Goal: Information Seeking & Learning: Learn about a topic

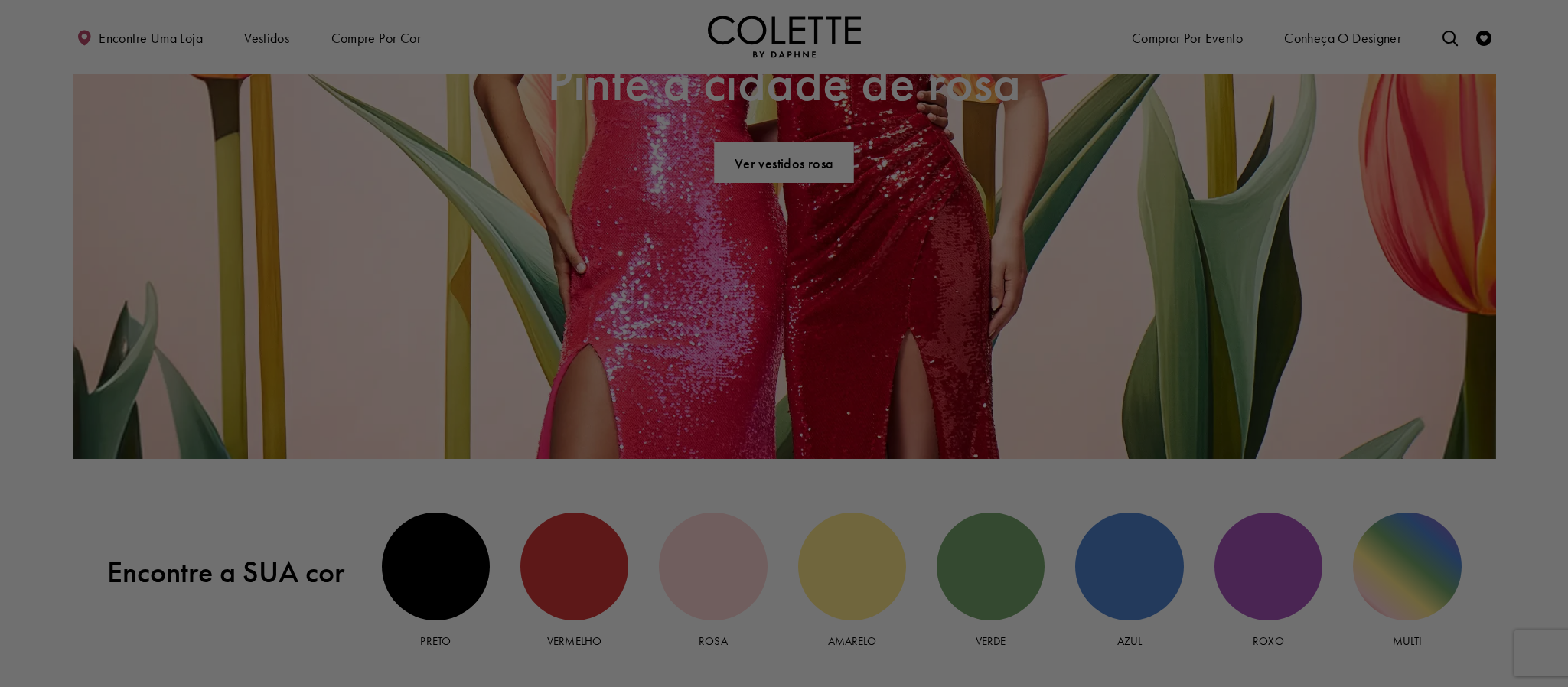
scroll to position [1617, 0]
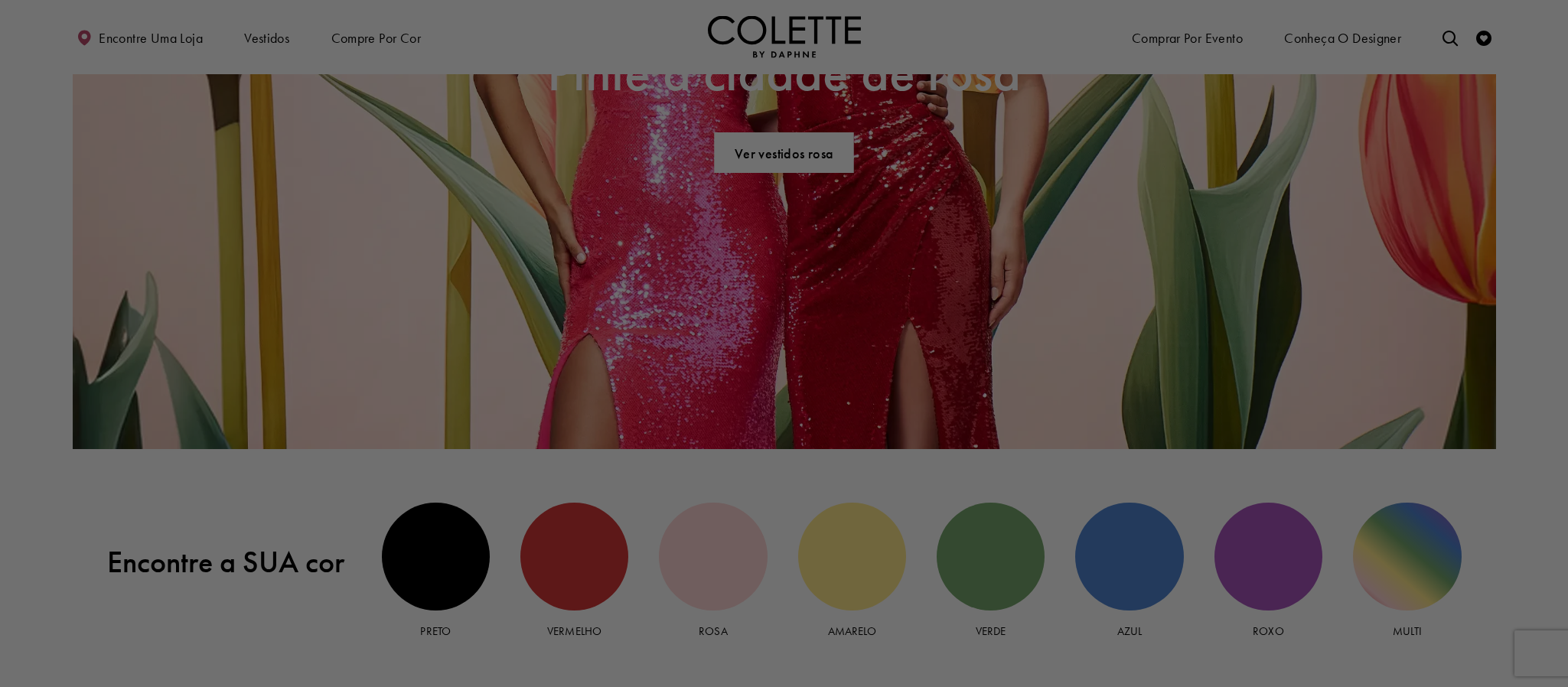
click at [1134, 527] on div at bounding box center [791, 347] width 1583 height 694
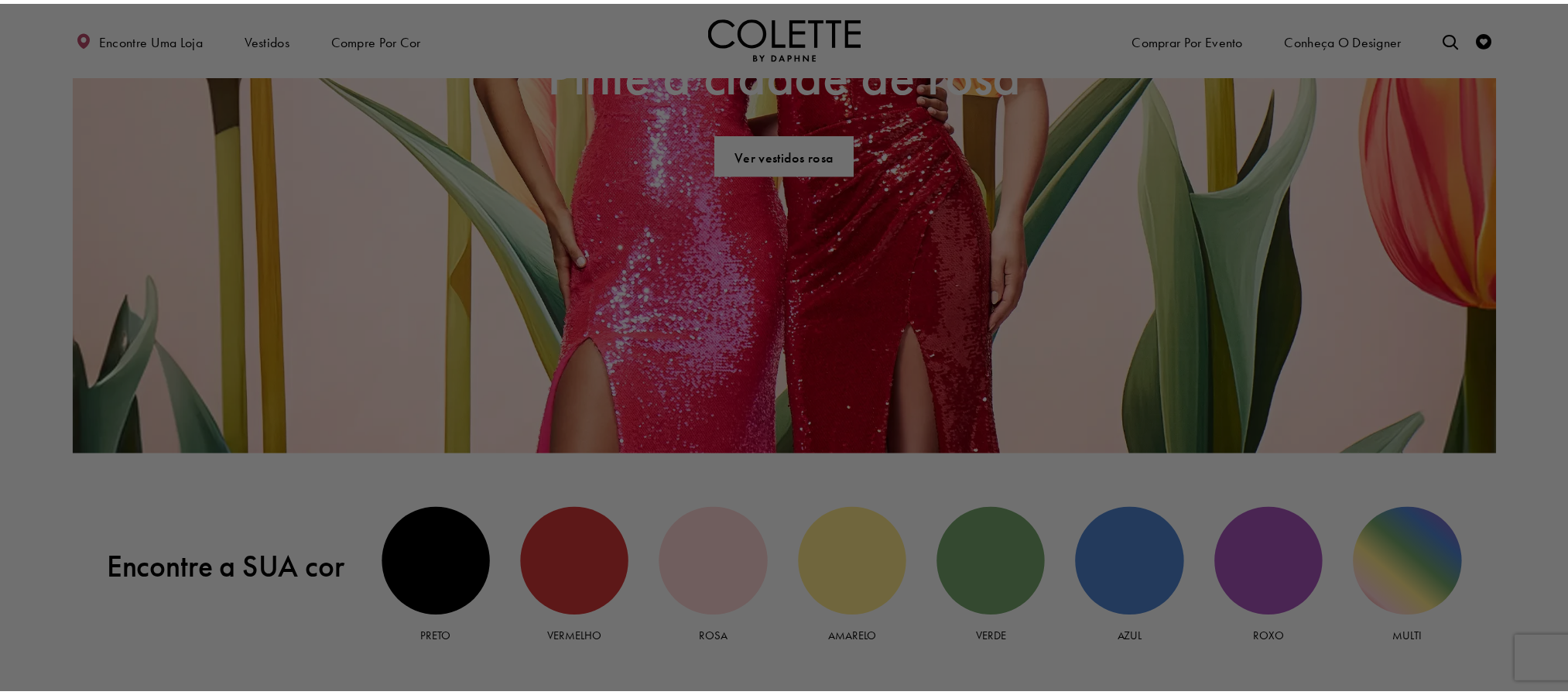
scroll to position [0, 0]
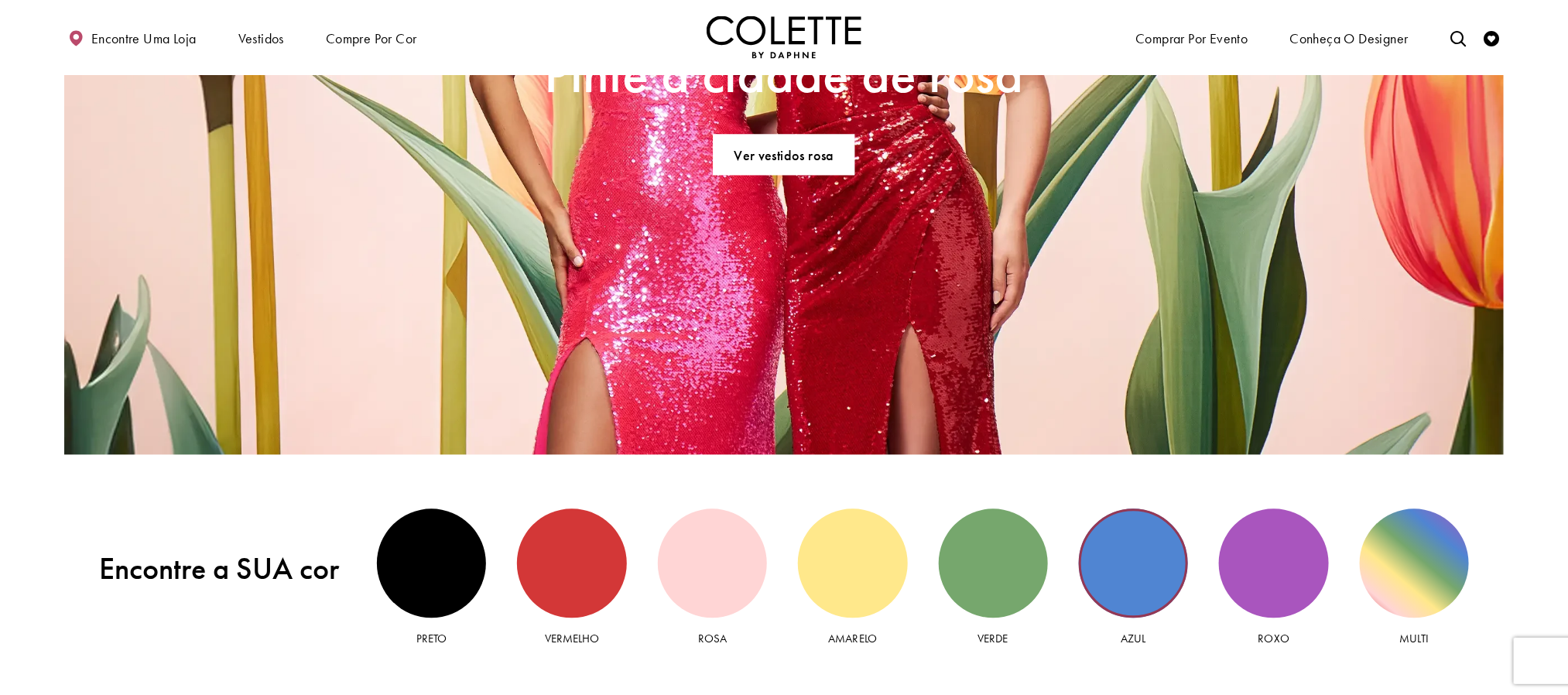
click at [1150, 577] on div "Vista azul" at bounding box center [1134, 563] width 109 height 109
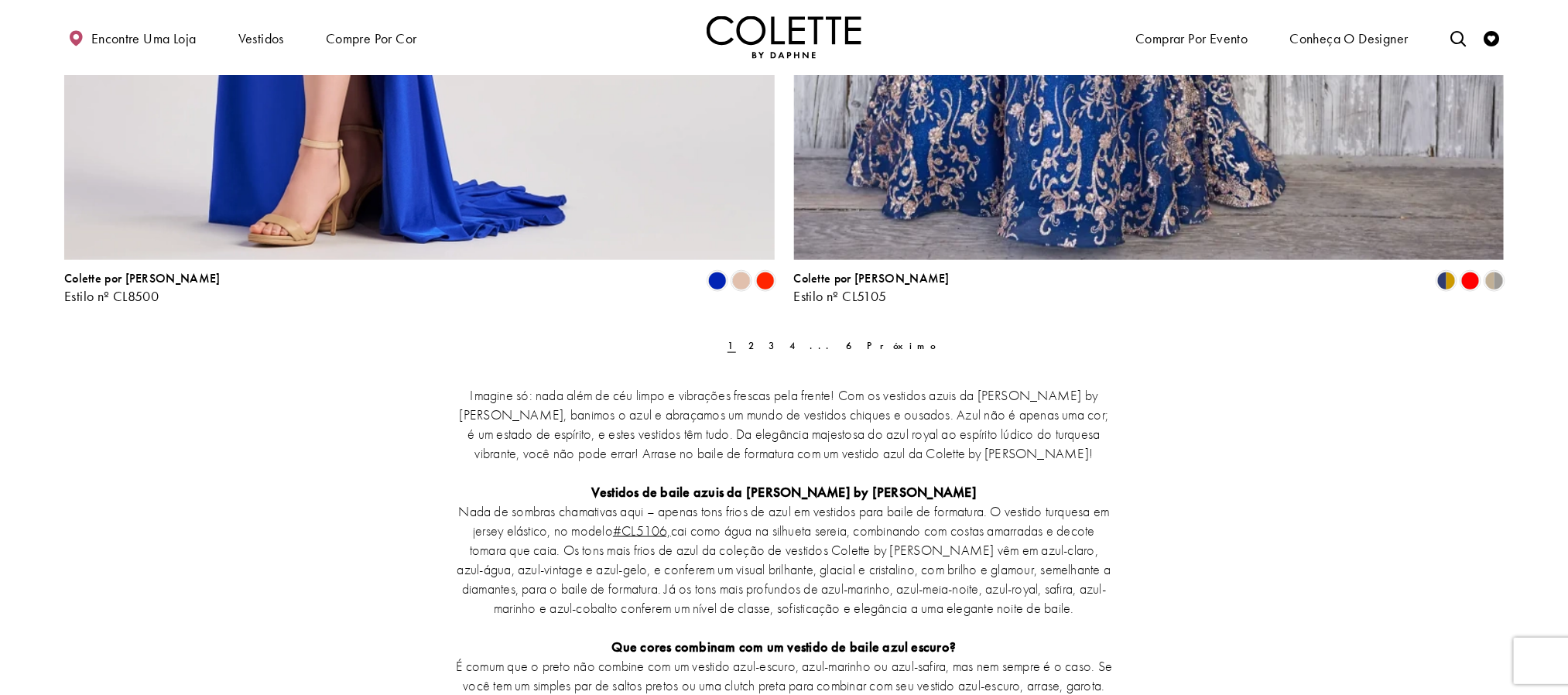
scroll to position [4064, 0]
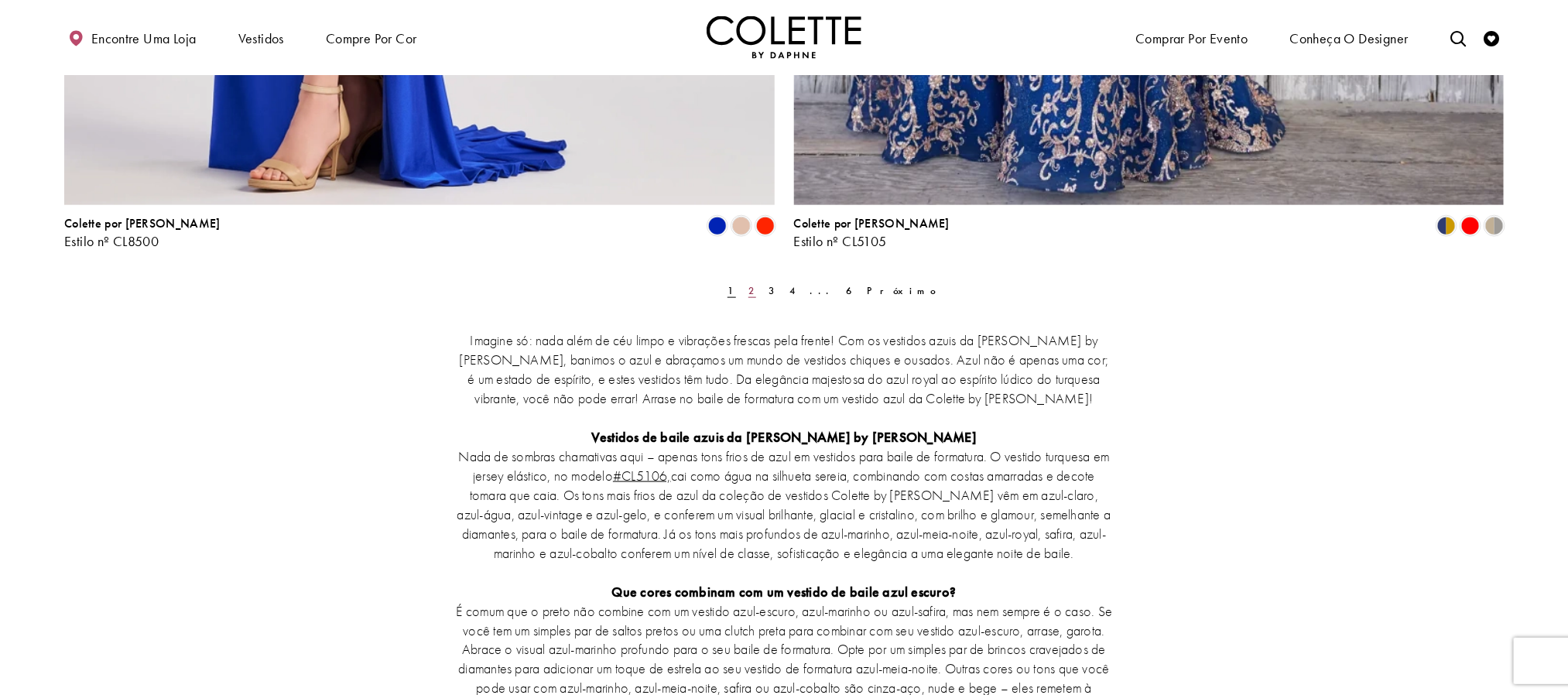
click at [760, 293] on link "2" at bounding box center [752, 290] width 17 height 22
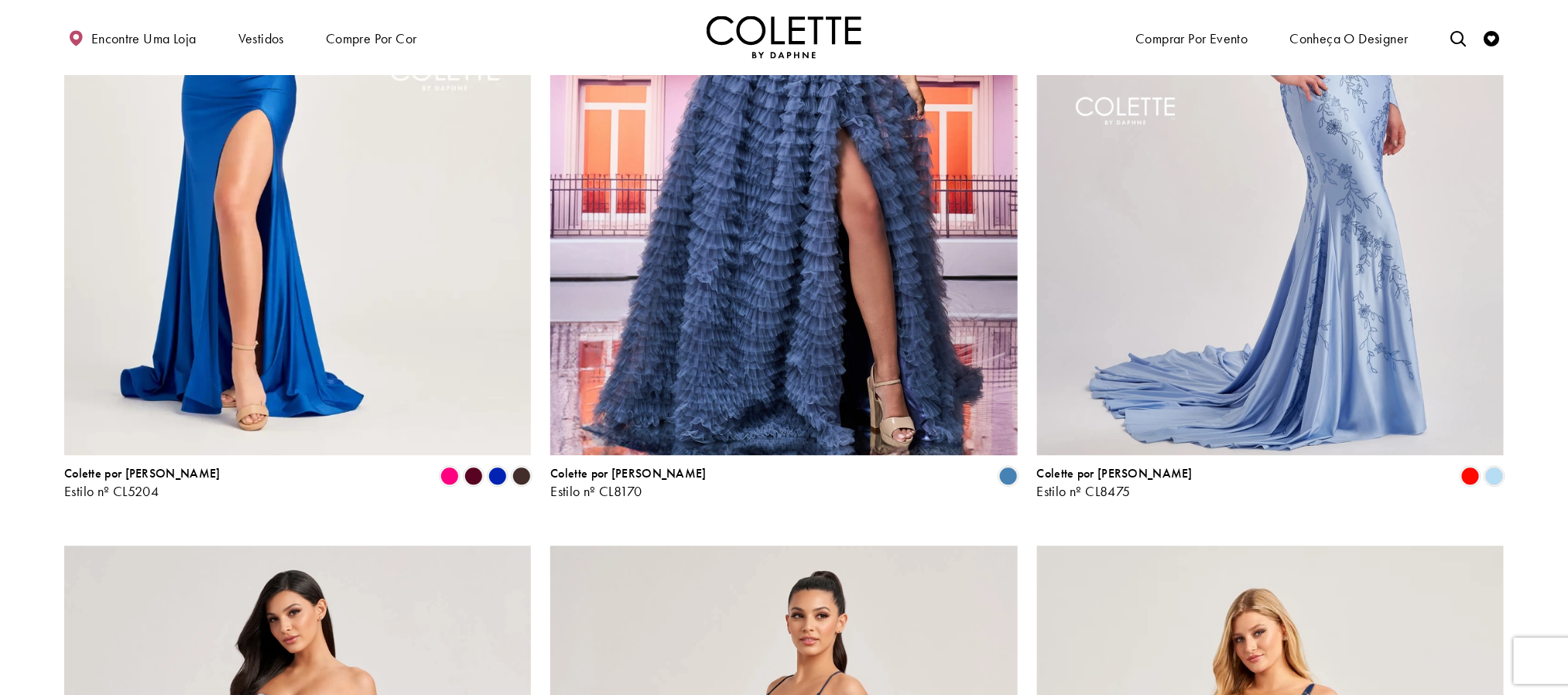
scroll to position [1942, 0]
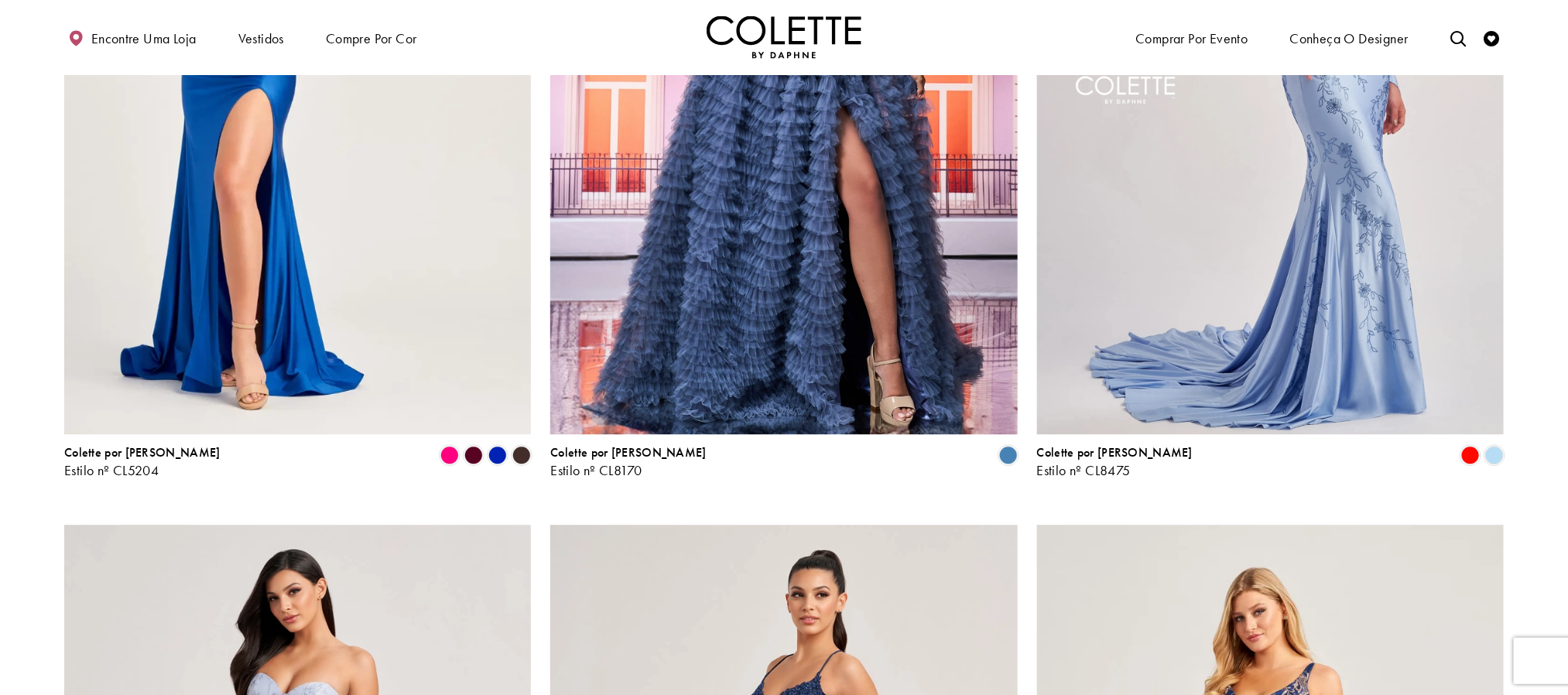
drag, startPoint x: 1424, startPoint y: 230, endPoint x: 1115, endPoint y: 157, distance: 317.5
click at [1115, 157] on img "Visite Colette by Daphne Estilo No. CL8475 Página" at bounding box center [1270, 94] width 466 height 679
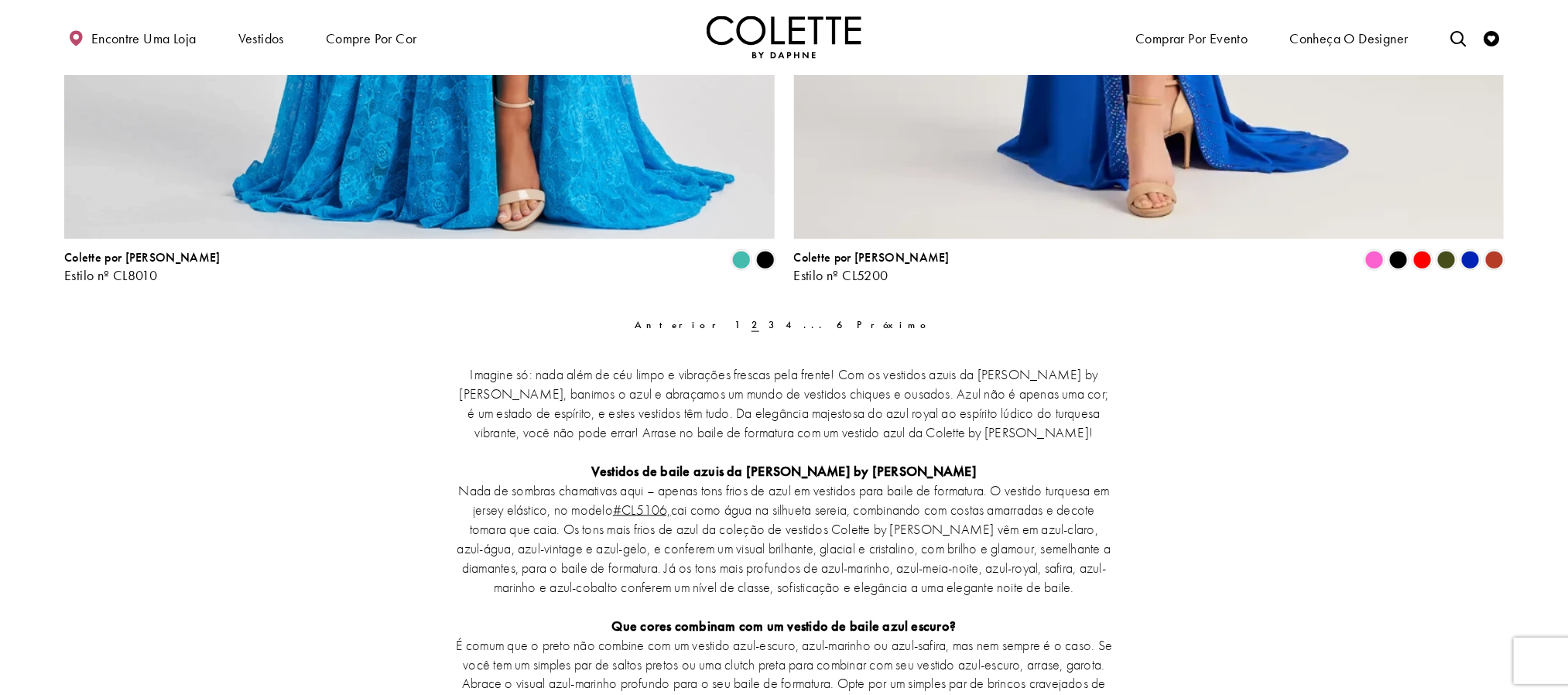
scroll to position [4032, 0]
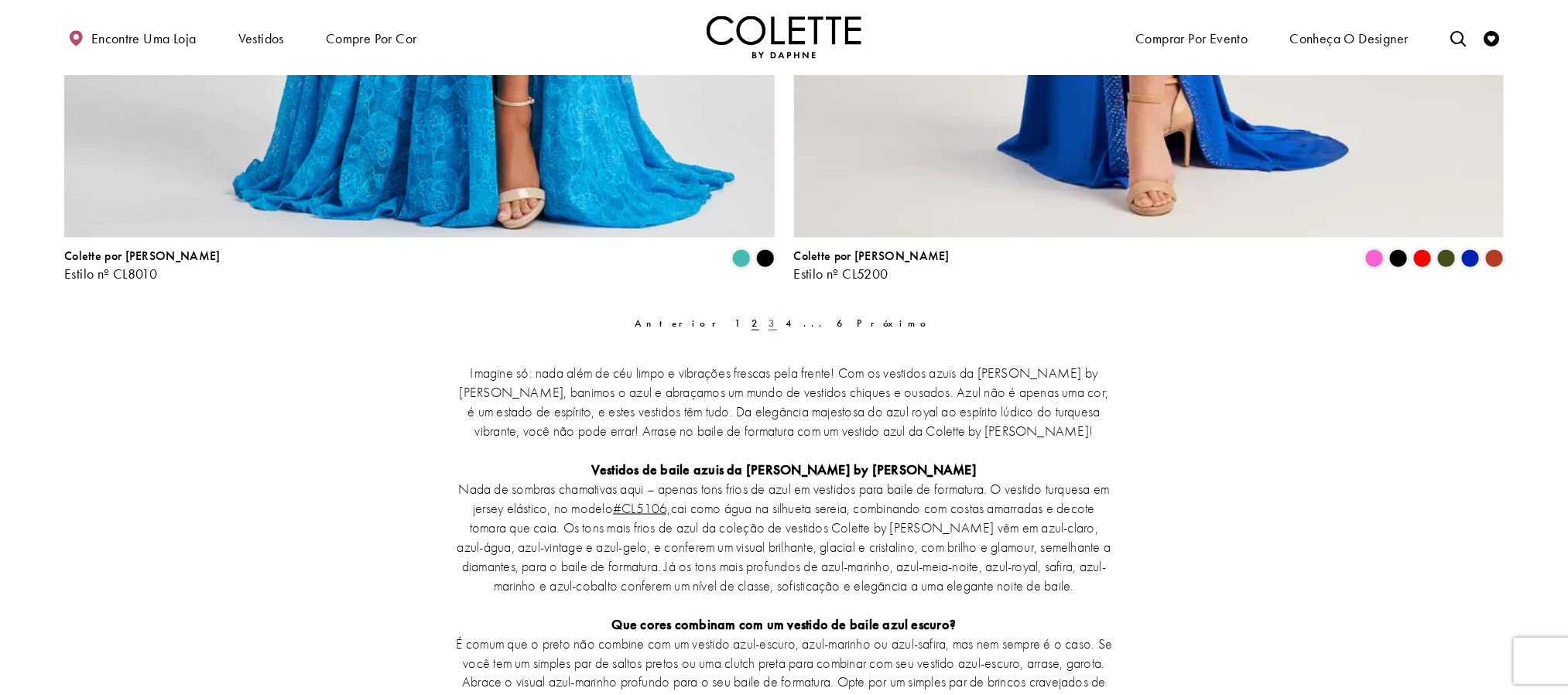
click at [770, 321] on font "3" at bounding box center [772, 323] width 7 height 13
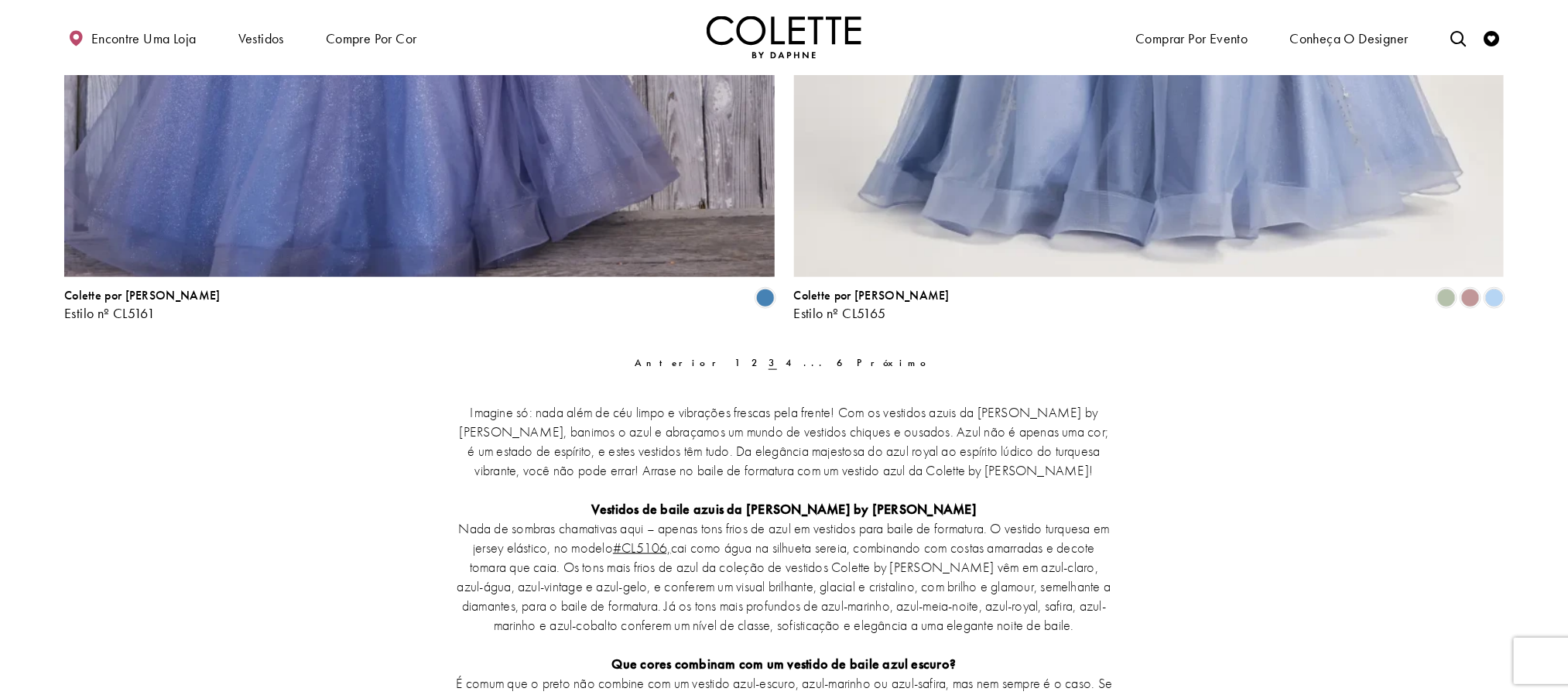
scroll to position [4032, 0]
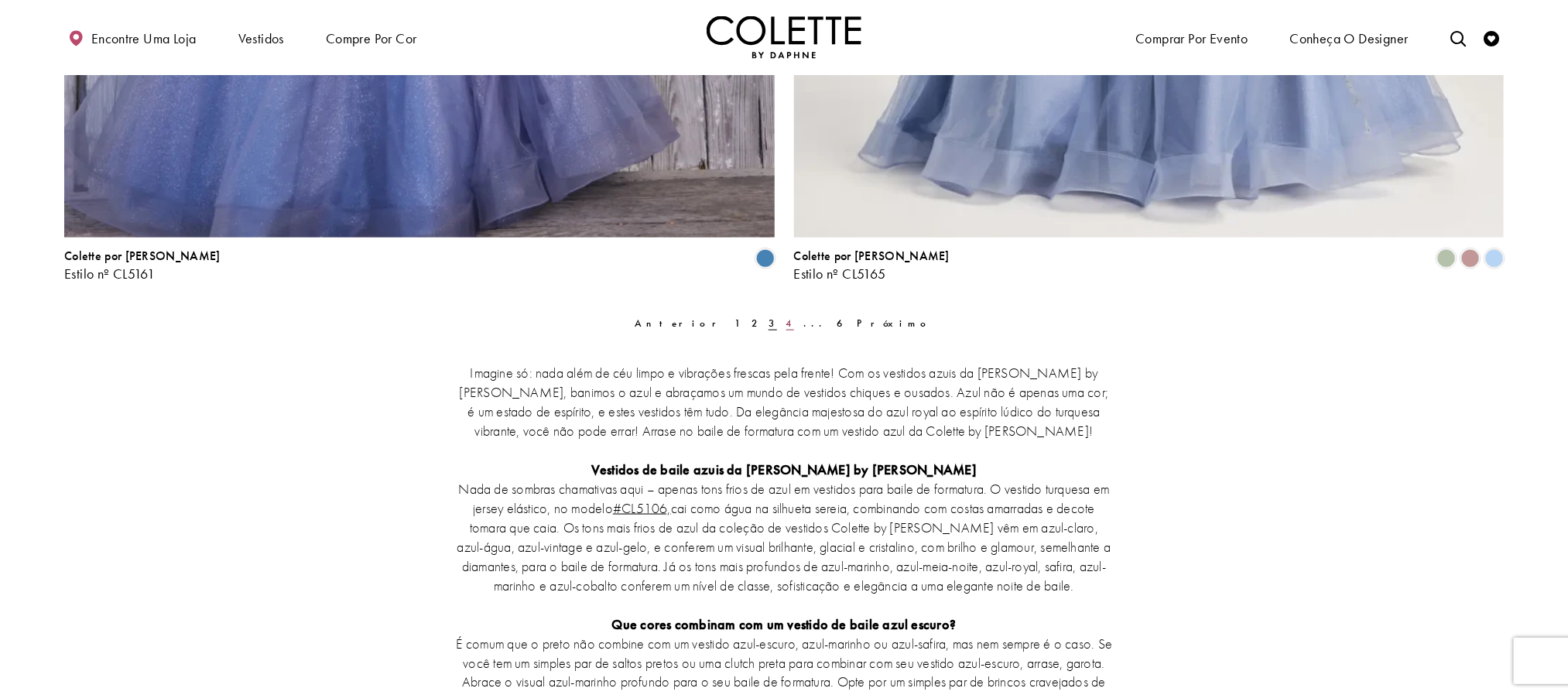
click at [792, 324] on link "4" at bounding box center [790, 323] width 17 height 22
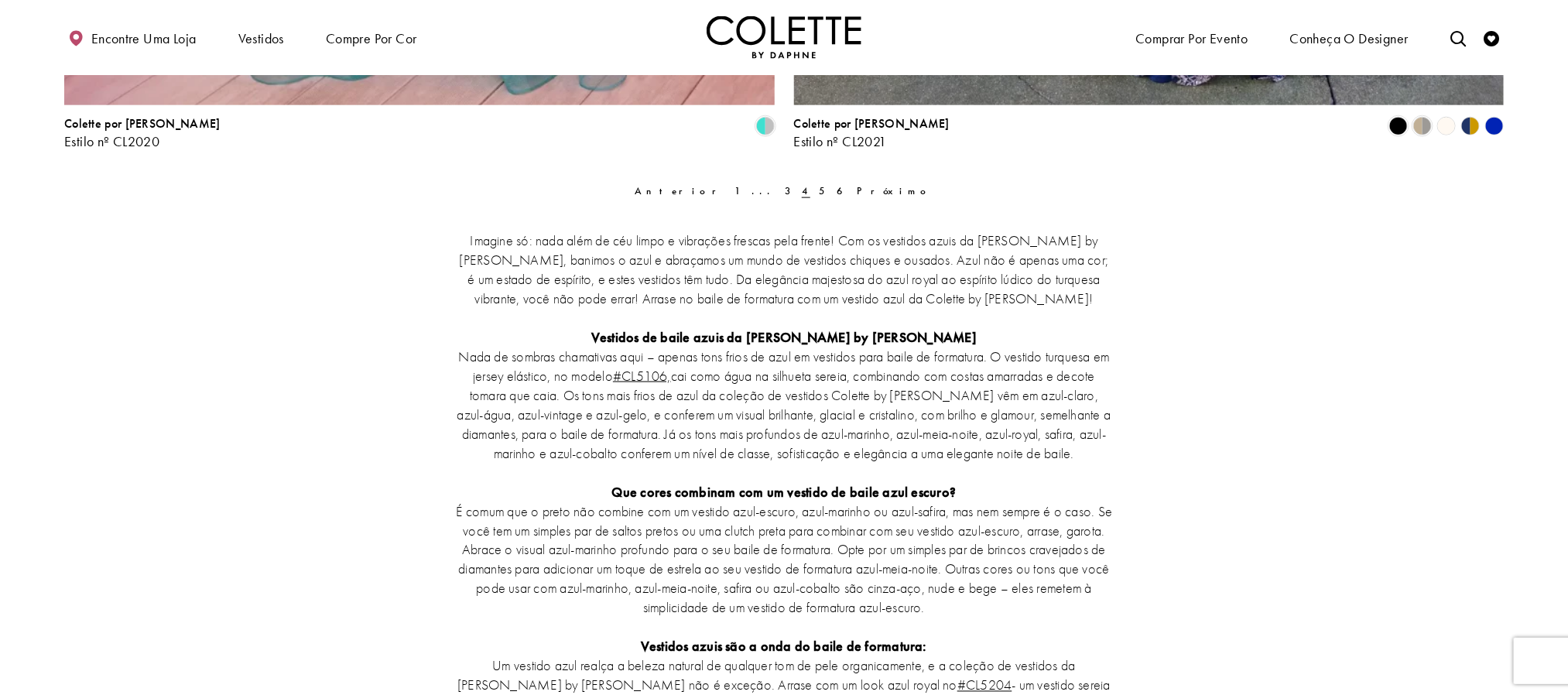
scroll to position [4032, 0]
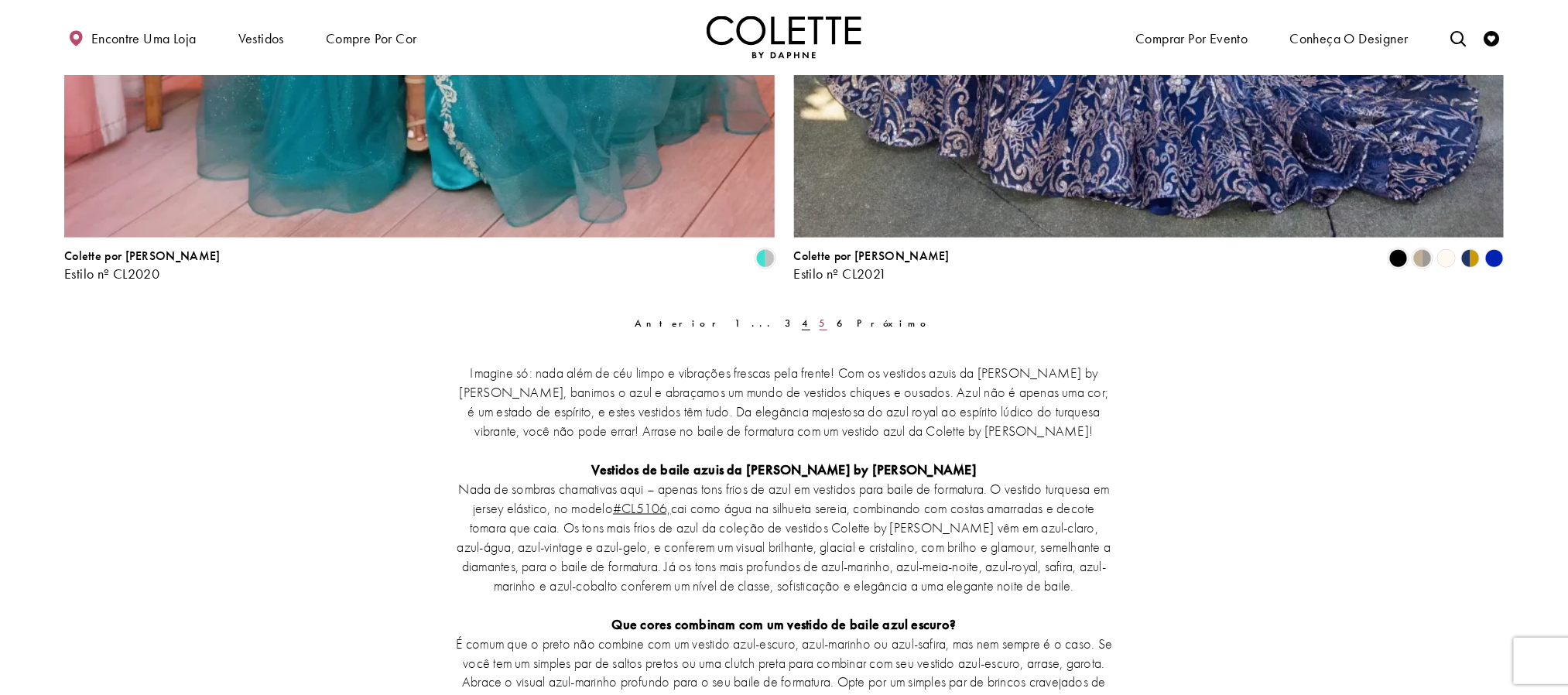
click at [820, 321] on font "5" at bounding box center [823, 323] width 7 height 13
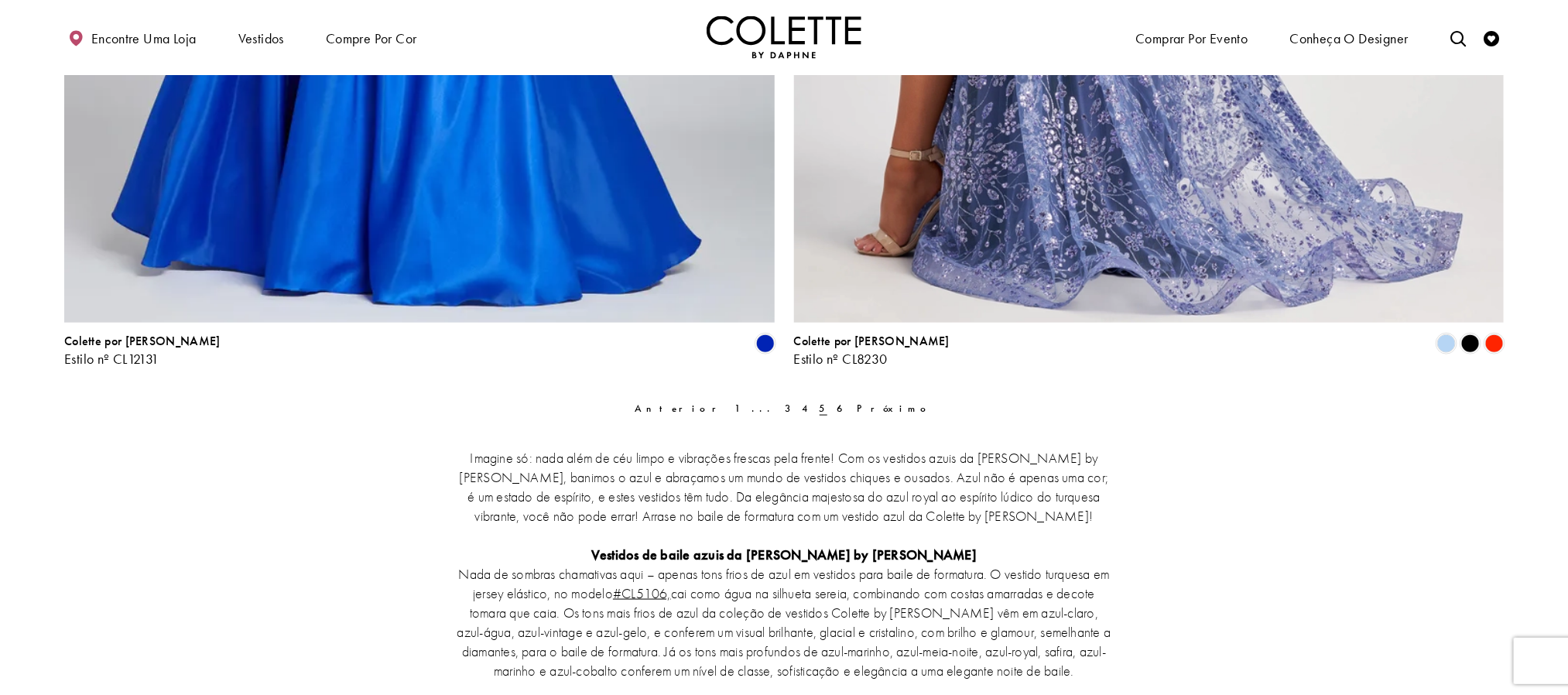
scroll to position [4148, 0]
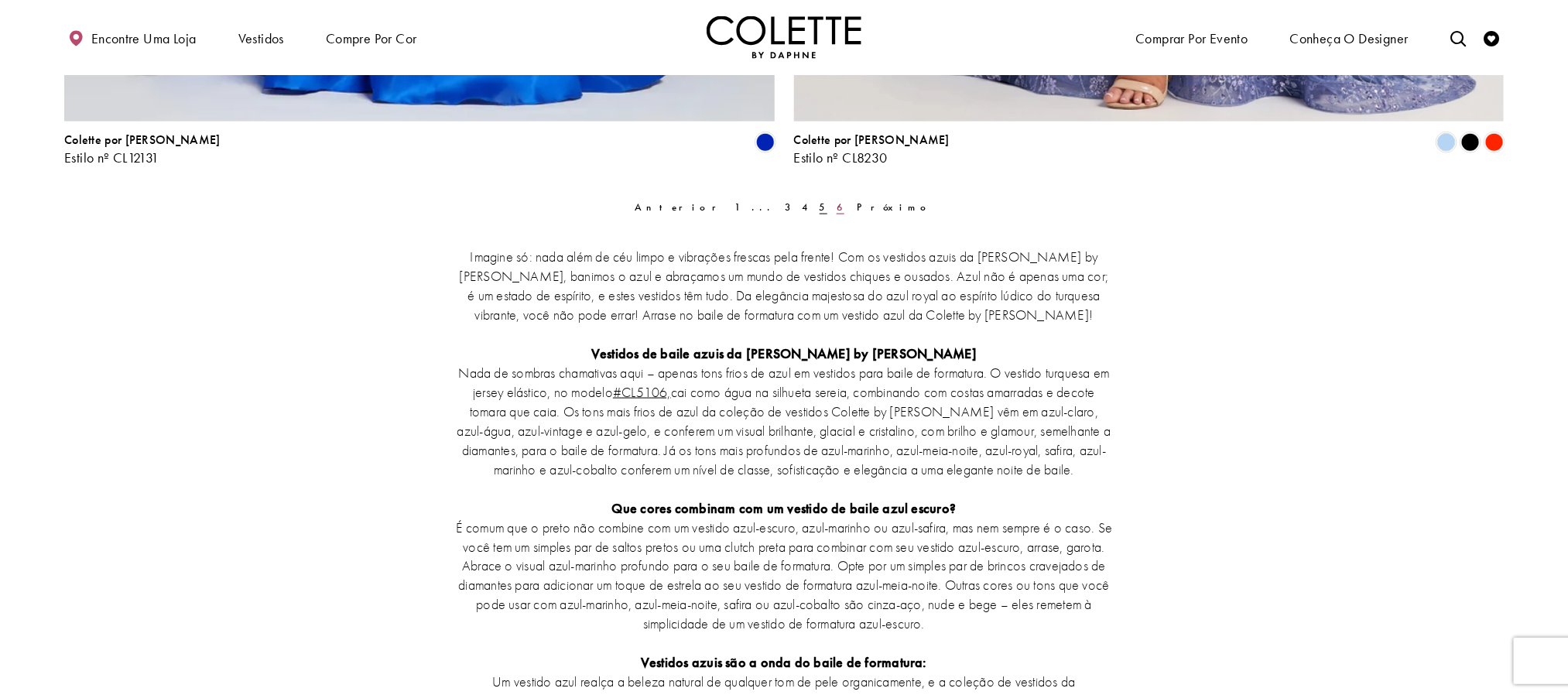
click at [832, 203] on link "6" at bounding box center [841, 206] width 17 height 22
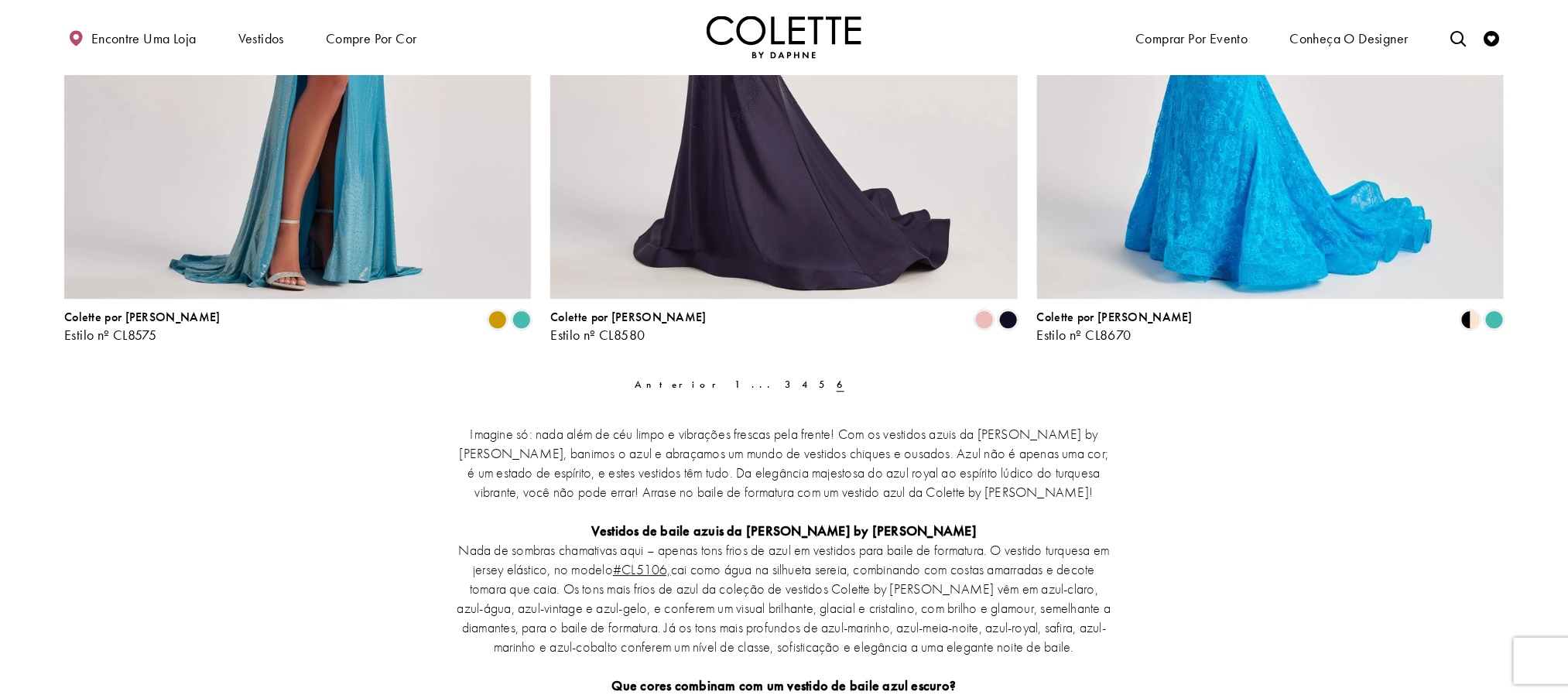
scroll to position [2174, 0]
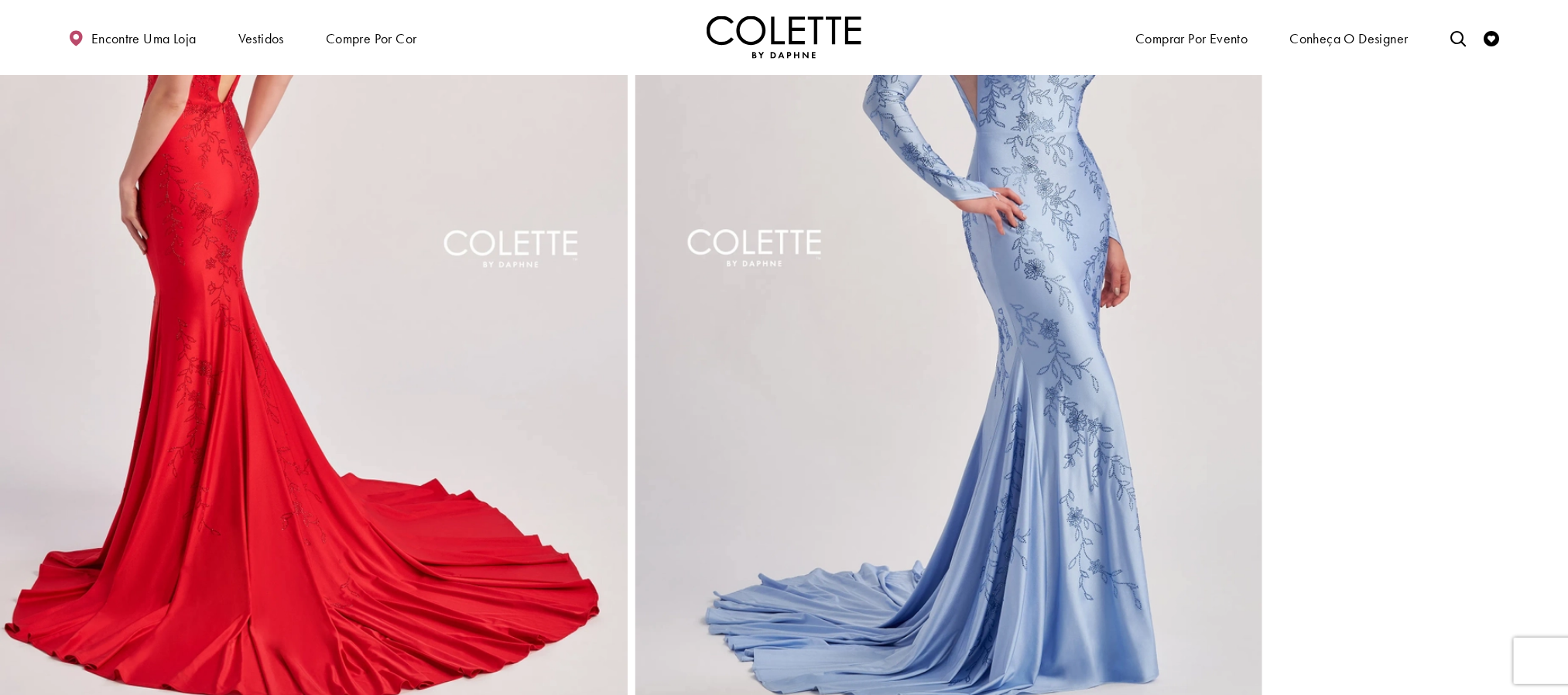
scroll to position [1219, 0]
